Goal: Task Accomplishment & Management: Manage account settings

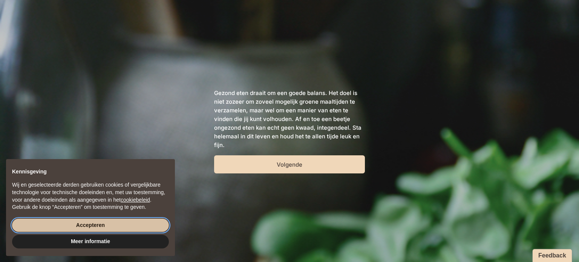
click at [95, 225] on button "Accepteren" at bounding box center [90, 226] width 157 height 14
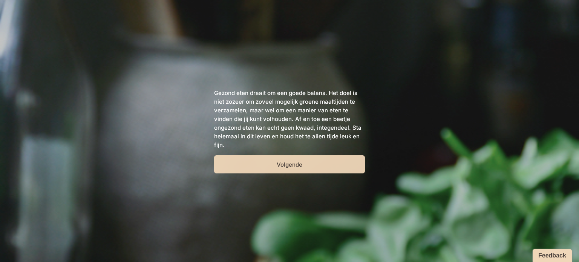
click at [278, 170] on button "Volgende" at bounding box center [289, 164] width 151 height 18
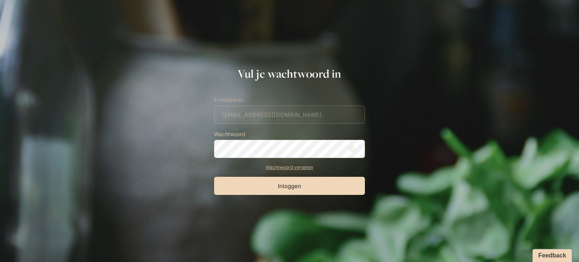
click at [353, 149] on circle at bounding box center [352, 149] width 2 height 2
click at [294, 188] on button "Inloggen" at bounding box center [289, 186] width 151 height 18
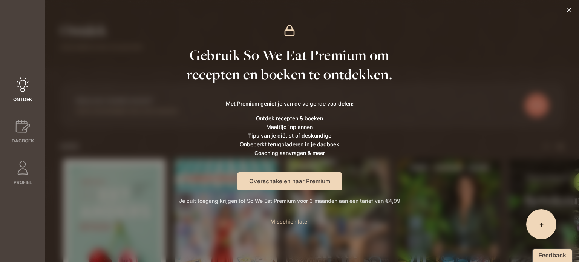
click at [14, 94] on link "Ontdek" at bounding box center [22, 90] width 45 height 26
click at [275, 223] on span "Misschien later" at bounding box center [289, 221] width 39 height 6
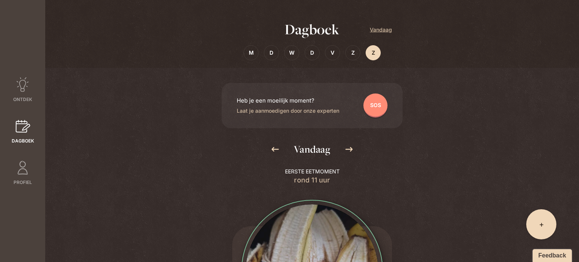
click at [22, 86] on icon at bounding box center [22, 84] width 15 height 15
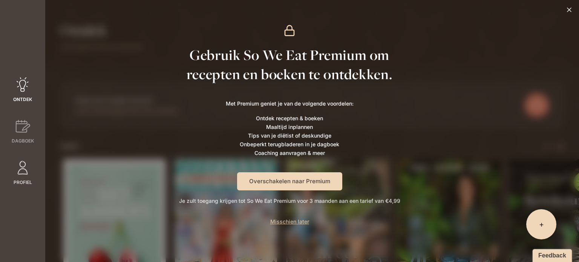
click at [16, 174] on icon at bounding box center [22, 167] width 15 height 15
